Goal: Use online tool/utility: Utilize a website feature to perform a specific function

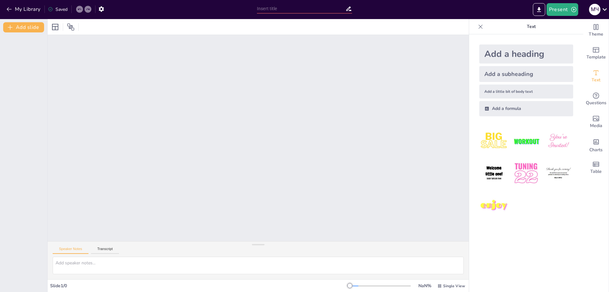
click at [237, 151] on div at bounding box center [258, 138] width 421 height 206
click at [517, 144] on img at bounding box center [526, 141] width 30 height 30
click at [556, 143] on img at bounding box center [559, 141] width 30 height 30
click at [24, 43] on div at bounding box center [23, 161] width 47 height 259
click at [27, 40] on div at bounding box center [23, 161] width 47 height 259
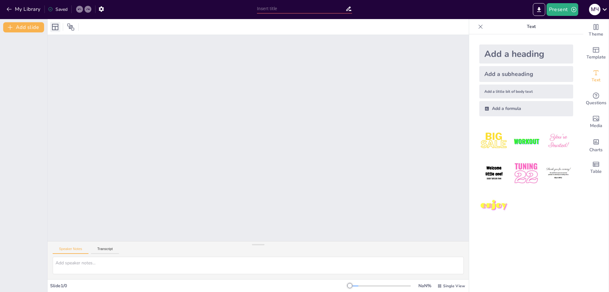
click at [59, 27] on div at bounding box center [55, 27] width 10 height 10
click at [560, 10] on button "Present" at bounding box center [563, 9] width 32 height 13
click at [572, 26] on li "Preview presentation" at bounding box center [572, 23] width 50 height 10
